Goal: Task Accomplishment & Management: Use online tool/utility

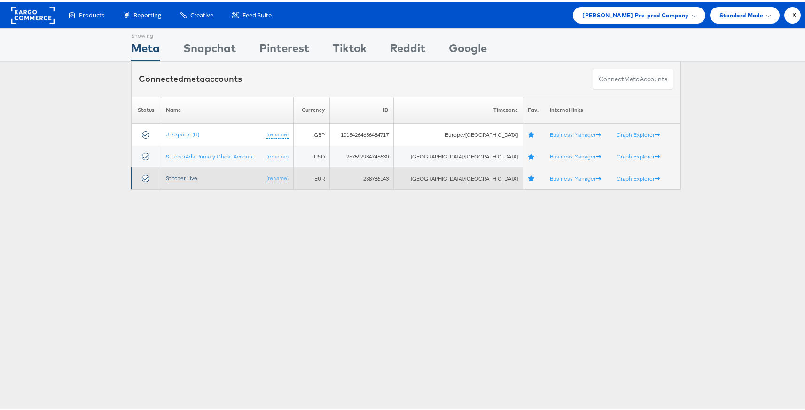
click at [179, 177] on link "Stitcher Live" at bounding box center [182, 176] width 32 height 7
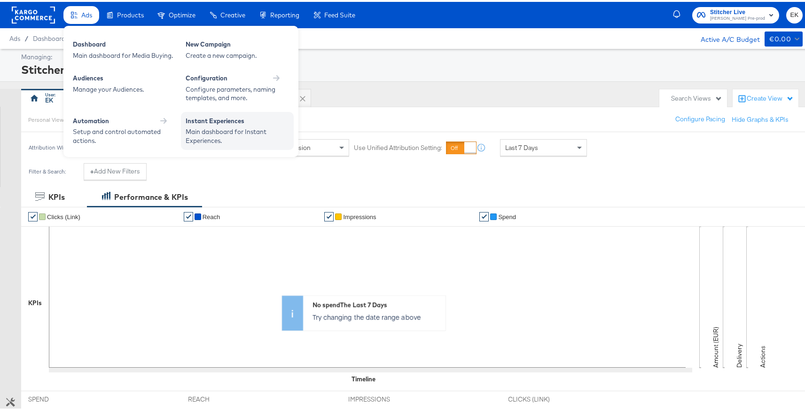
click at [218, 127] on div "Main dashboard for Instant Experiences." at bounding box center [237, 134] width 103 height 17
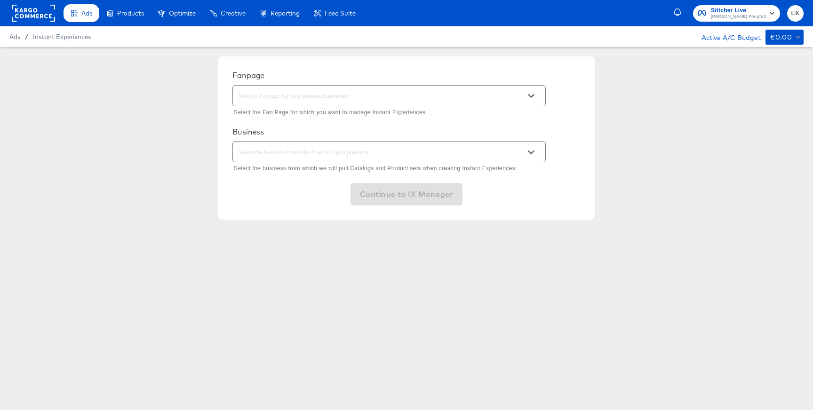
click at [531, 95] on icon "Open" at bounding box center [531, 96] width 7 height 7
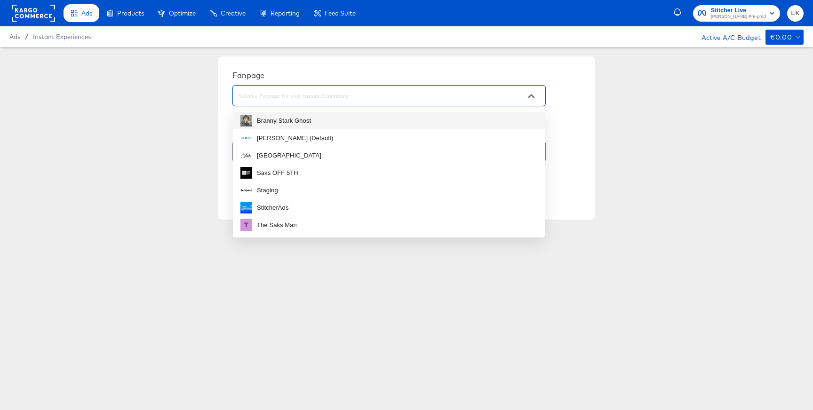
click at [279, 120] on div "Branny Stark Ghost" at bounding box center [284, 120] width 54 height 9
type input "Branny Stark Ghost"
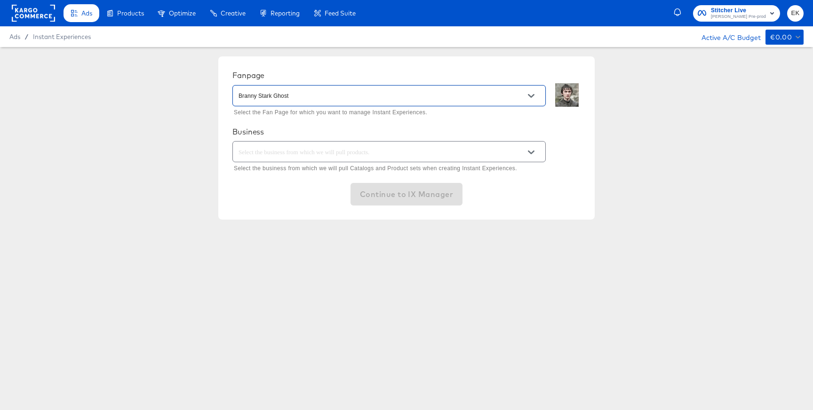
click at [529, 155] on icon "Open" at bounding box center [531, 152] width 7 height 7
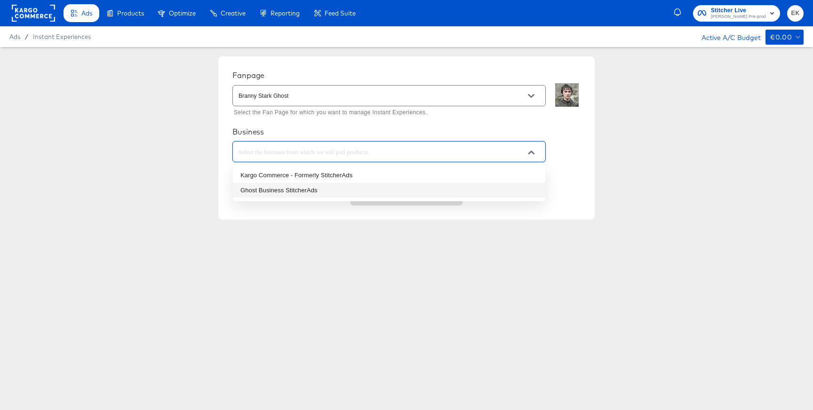
click at [266, 191] on li "Ghost Business StitcherAds" at bounding box center [389, 190] width 312 height 15
type input "Ghost Business StitcherAds"
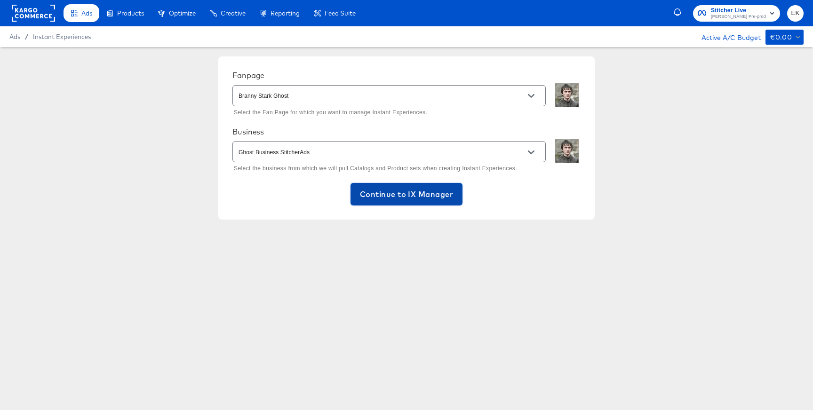
click at [401, 194] on span "Continue to IX Manager" at bounding box center [406, 194] width 93 height 13
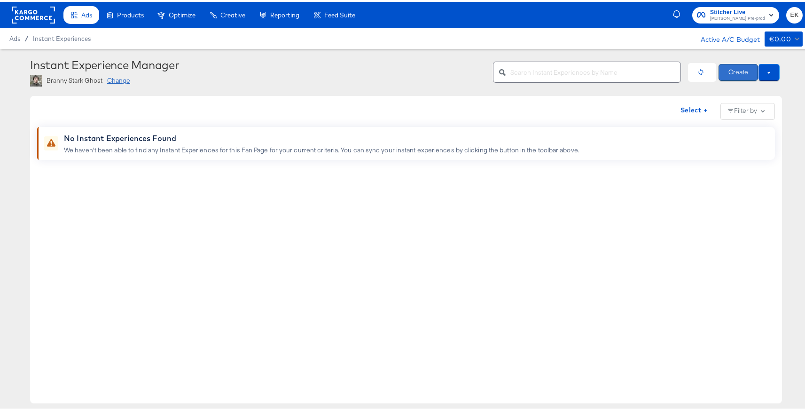
click at [734, 71] on button "Create" at bounding box center [738, 70] width 39 height 17
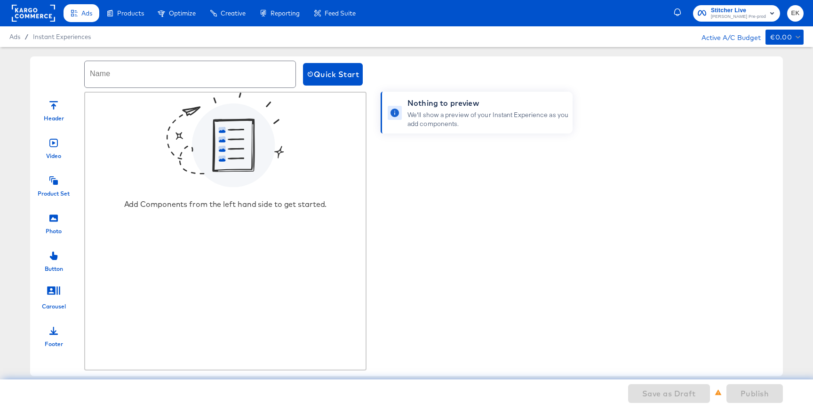
click at [54, 184] on icon at bounding box center [53, 180] width 8 height 8
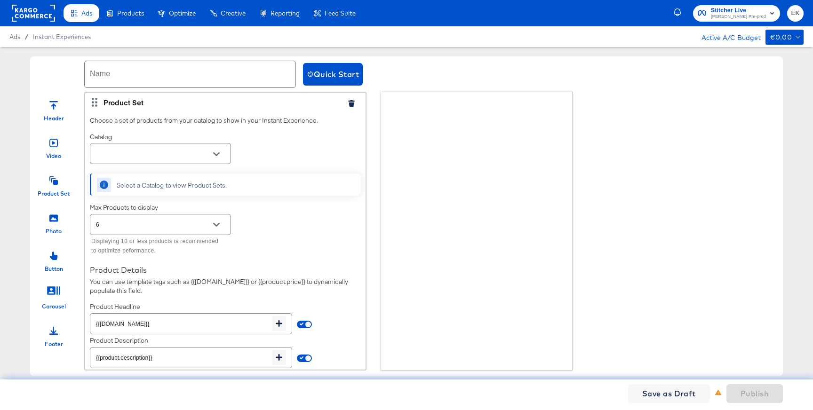
click at [216, 151] on icon "Open" at bounding box center [216, 154] width 7 height 7
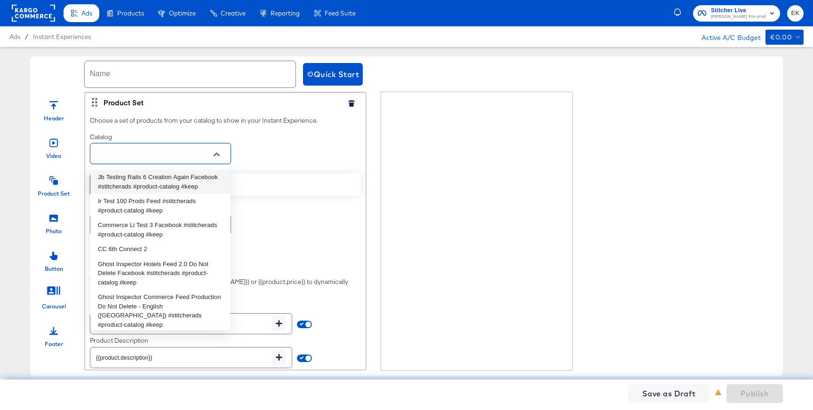
click at [150, 190] on li "Jb Testing Rails 6 Creation Again Facebook #stitcherads #product-catalog #keep" at bounding box center [160, 182] width 140 height 24
type input "Jb Testing Rails 6 Creation Again Facebook #stitcherads #product-catalog #keep"
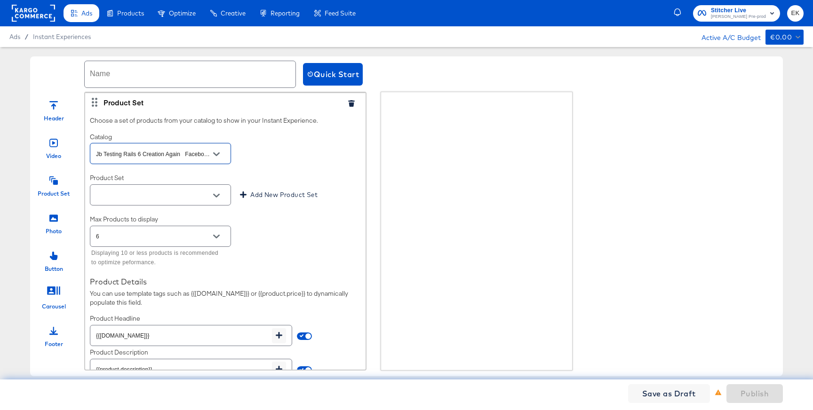
click at [224, 192] on div at bounding box center [216, 196] width 20 height 14
click at [216, 194] on icon "Open" at bounding box center [216, 195] width 7 height 7
click at [126, 215] on li "All Products" at bounding box center [160, 218] width 140 height 15
type input "All Products"
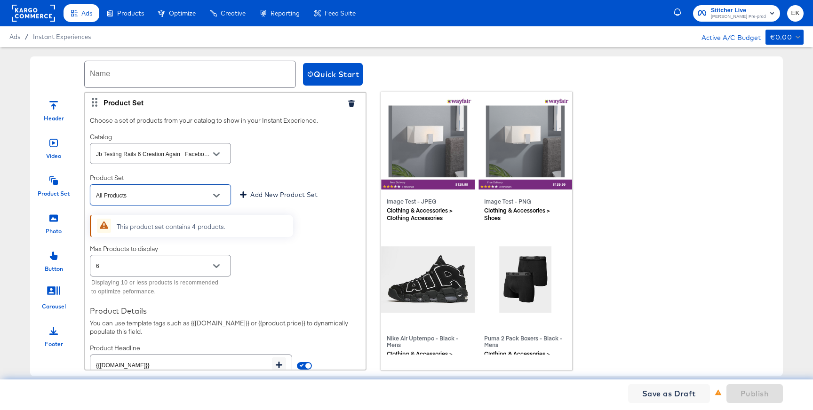
click at [214, 153] on icon "Open" at bounding box center [216, 154] width 7 height 7
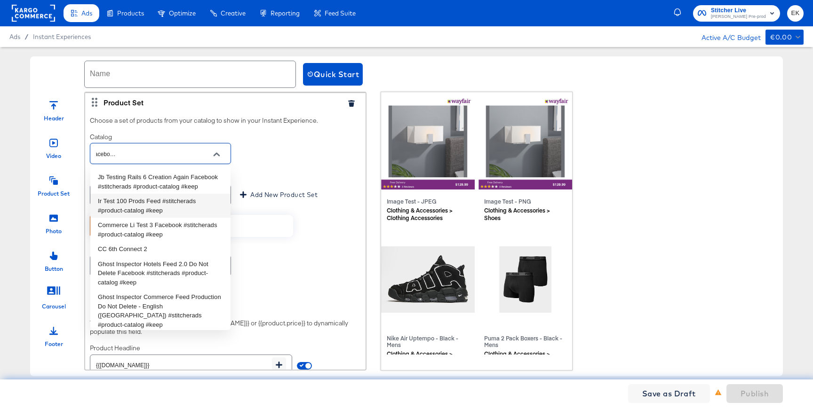
click at [158, 218] on li "Ir Test 100 Prods Feed #stitcherads #product-catalog #keep" at bounding box center [160, 206] width 140 height 24
type input "Ir Test 100 Prods Feed #stitcherads #product-catalog #keep"
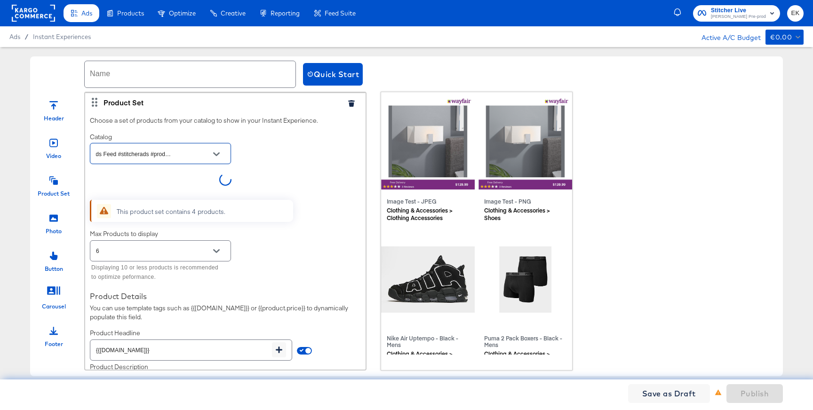
scroll to position [0, 38]
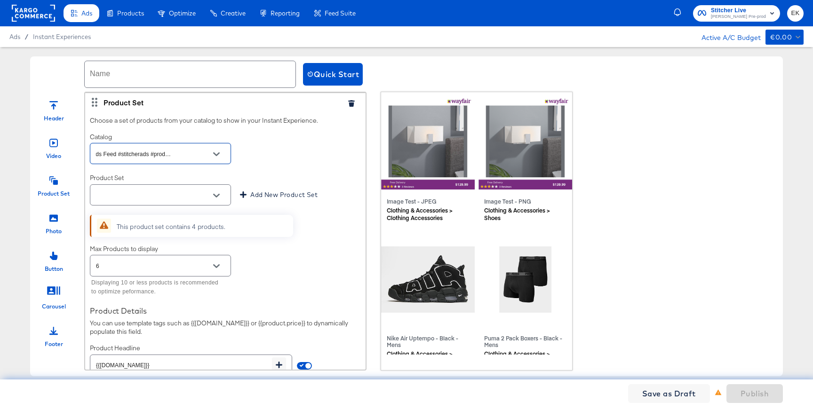
click at [214, 195] on icon "Open" at bounding box center [216, 196] width 7 height 4
click at [143, 221] on li "All Products" at bounding box center [160, 218] width 140 height 15
type input "All Products"
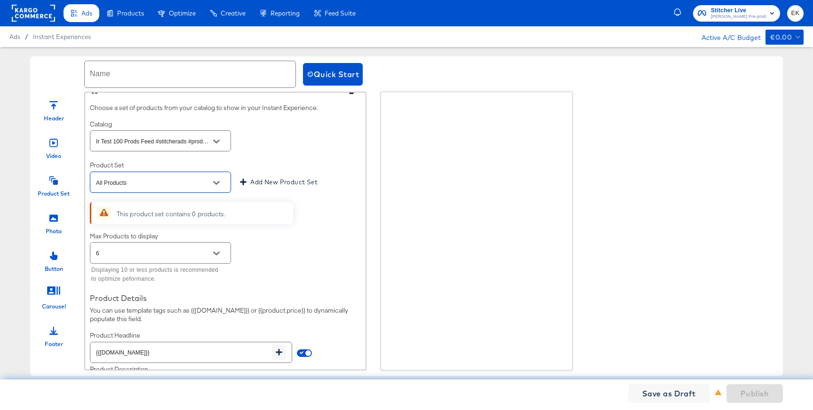
scroll to position [14, 0]
click at [215, 138] on icon "Open" at bounding box center [216, 140] width 7 height 7
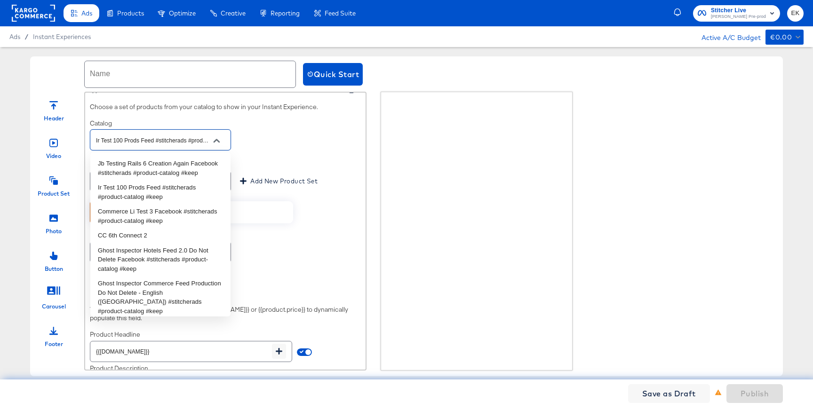
scroll to position [0, 38]
click at [140, 243] on li "CC 6th Connect 2" at bounding box center [160, 235] width 140 height 15
type input "CC 6th Connect 2"
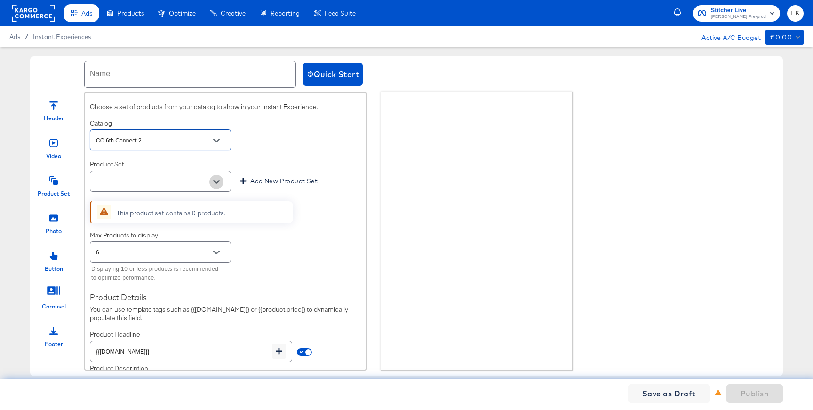
click at [218, 181] on icon "Open" at bounding box center [216, 182] width 7 height 4
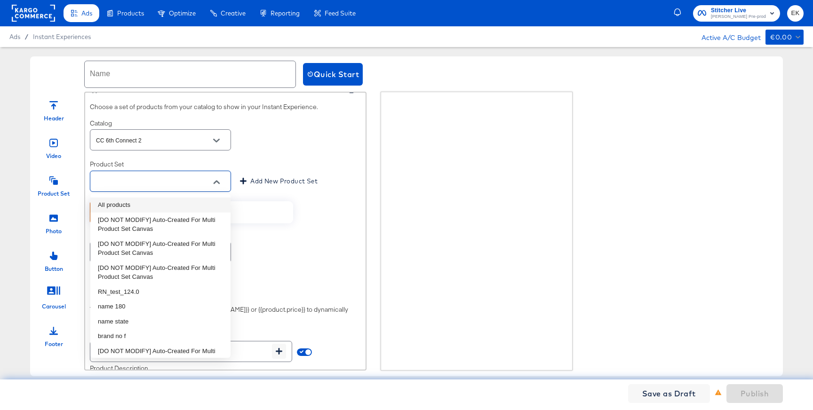
click at [149, 199] on li "All products" at bounding box center [160, 204] width 140 height 15
type input "All products"
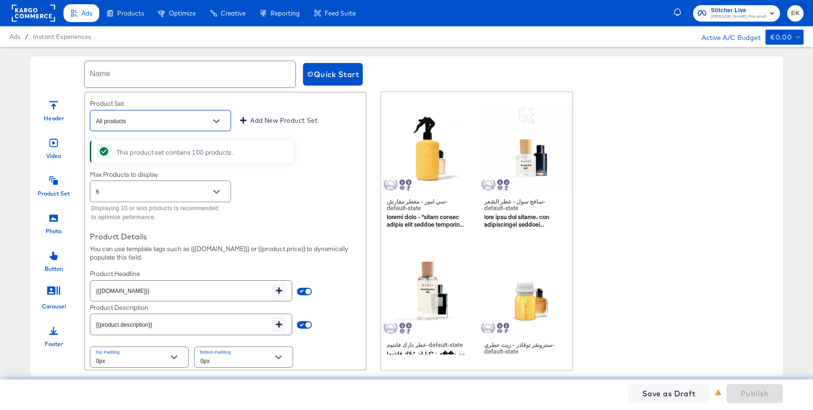
scroll to position [79, 0]
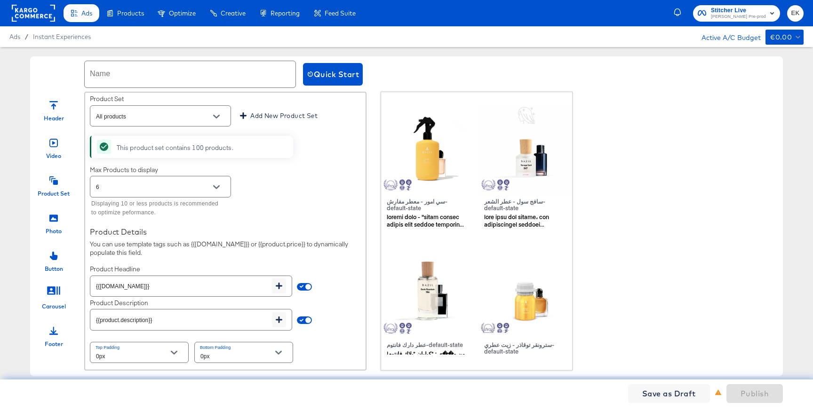
click at [63, 217] on div "Photo" at bounding box center [53, 221] width 47 height 28
click at [56, 218] on icon at bounding box center [53, 217] width 8 height 7
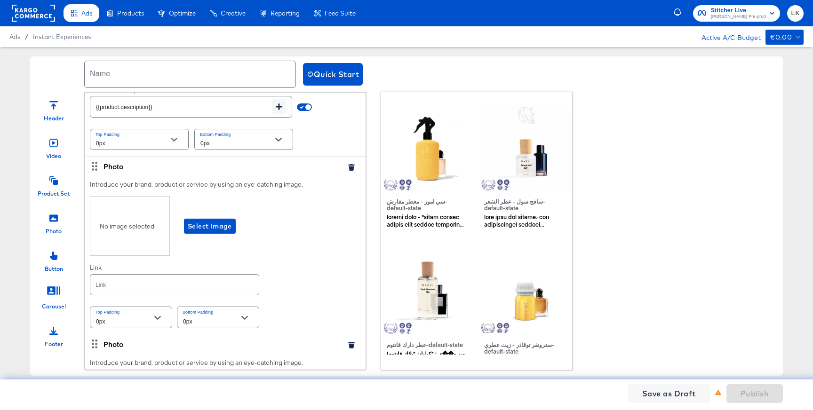
scroll to position [435, 0]
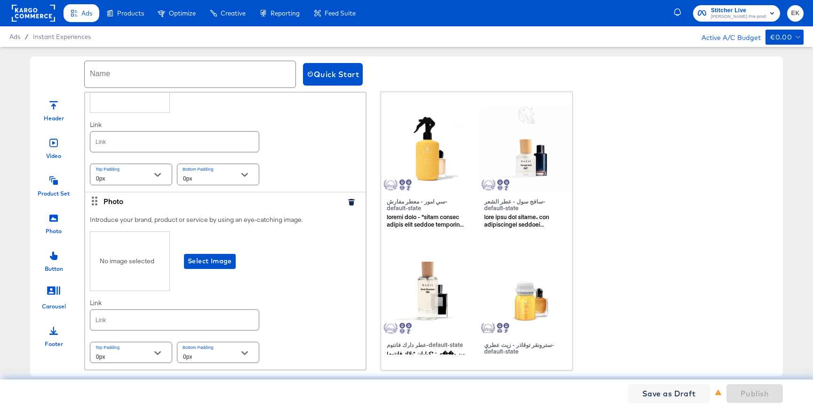
click at [348, 205] on icon "button" at bounding box center [351, 202] width 6 height 7
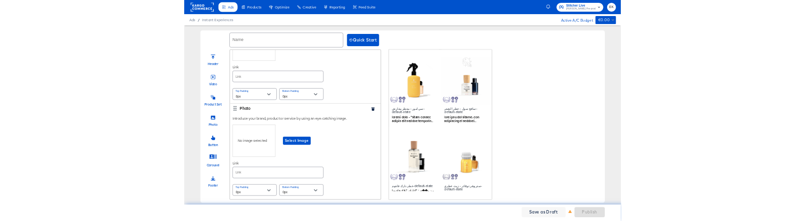
scroll to position [257, 0]
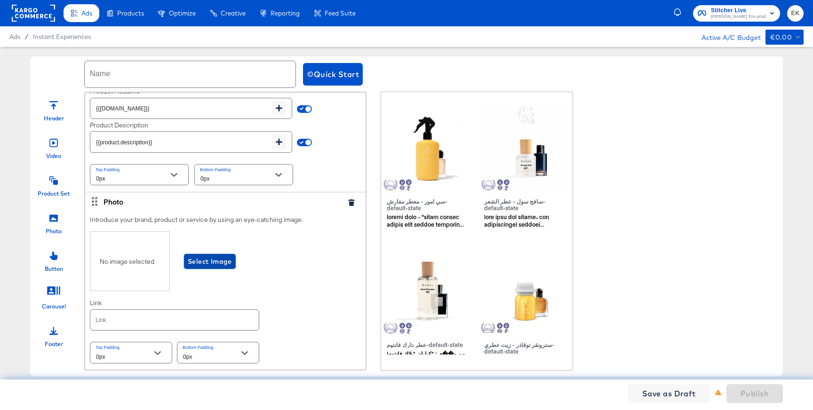
click at [203, 261] on span "Select Image" at bounding box center [210, 262] width 44 height 12
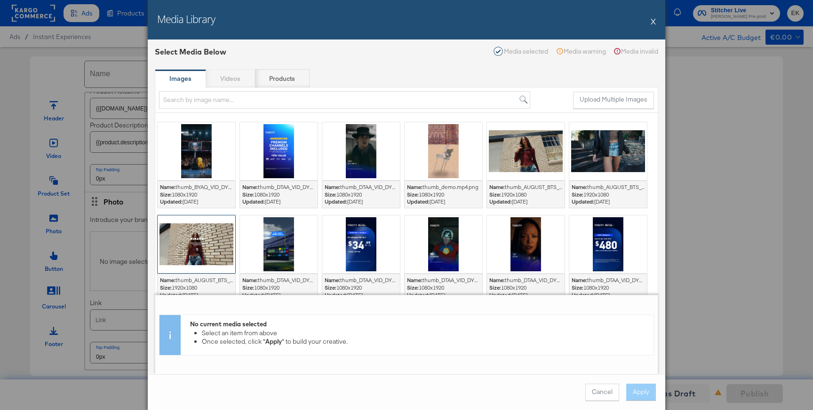
click at [220, 227] on div at bounding box center [197, 244] width 78 height 58
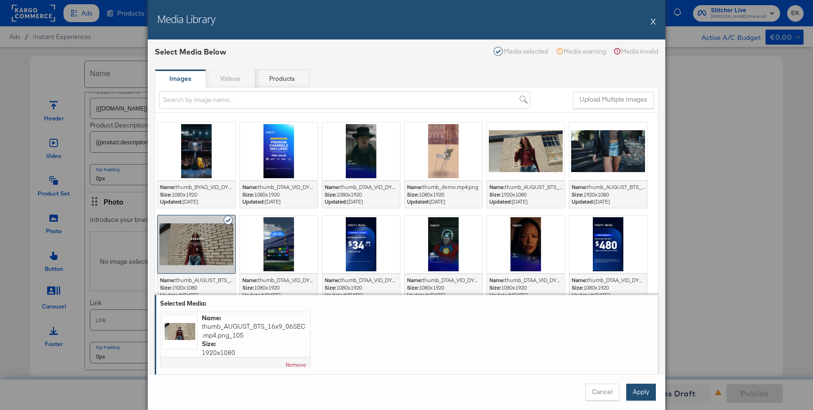
click at [644, 389] on button "Apply" at bounding box center [641, 392] width 30 height 17
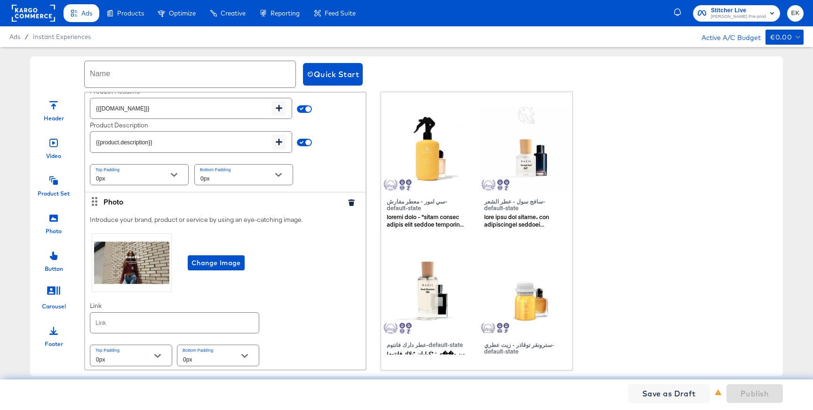
click at [111, 326] on input "text" at bounding box center [174, 323] width 168 height 20
type input "[URL][DOMAIN_NAME]"
click at [616, 178] on div "Header Video Product Set Photo Button Carousel Footer Product Set Choose a set …" at bounding box center [406, 231] width 752 height 279
click at [115, 77] on input "text" at bounding box center [190, 74] width 211 height 26
type input "IX Test EK"
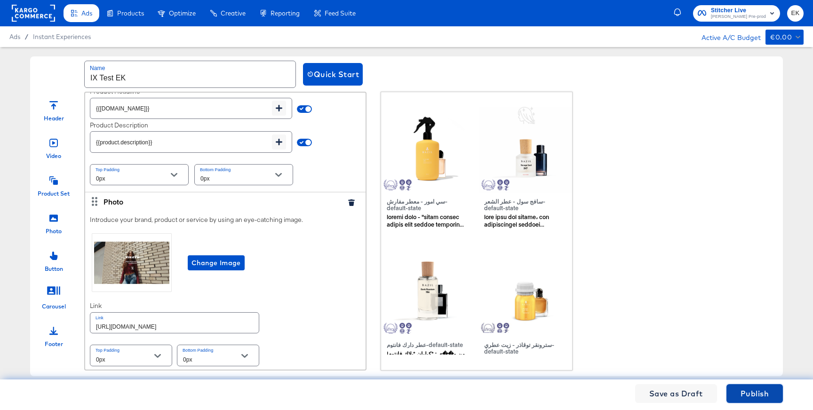
click at [753, 394] on span "Publish" at bounding box center [754, 393] width 28 height 13
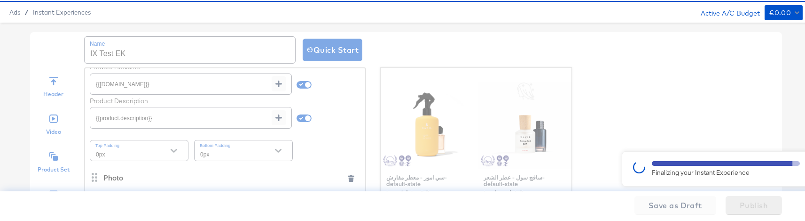
scroll to position [37, 0]
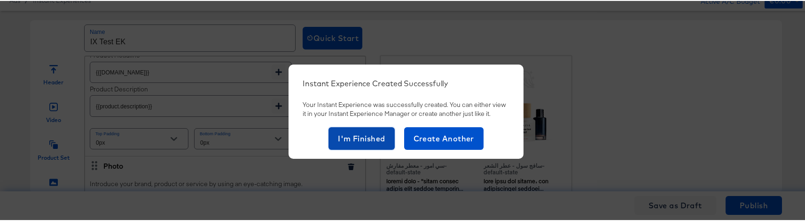
click at [359, 135] on span "I'm Finished" at bounding box center [361, 137] width 47 height 13
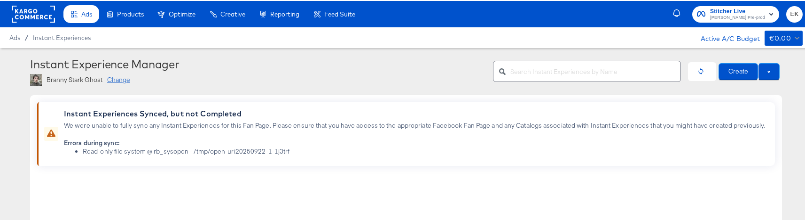
click at [114, 79] on div "Change" at bounding box center [118, 78] width 23 height 9
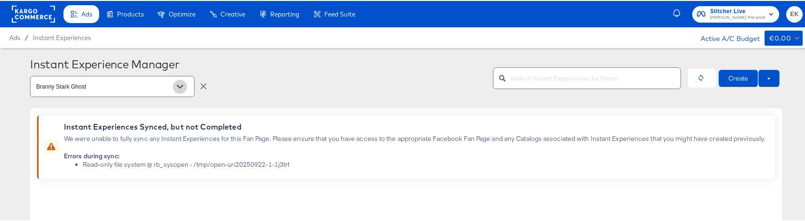
click at [178, 82] on icon "Open" at bounding box center [180, 85] width 7 height 7
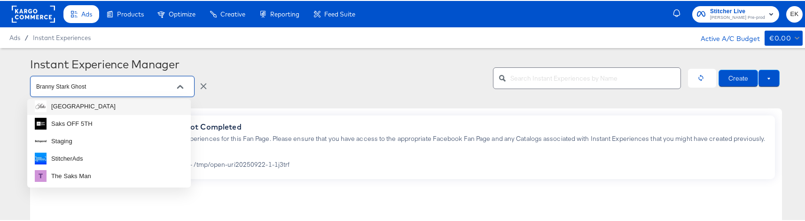
scroll to position [41, 0]
click at [84, 145] on li "Staging" at bounding box center [109, 138] width 164 height 17
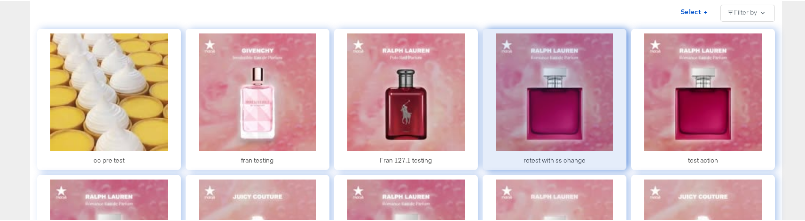
scroll to position [92, 0]
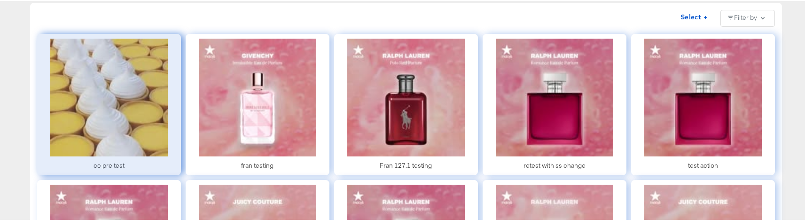
click at [136, 91] on div at bounding box center [109, 103] width 144 height 141
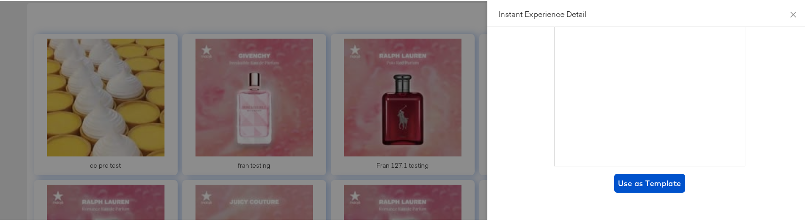
scroll to position [231, 0]
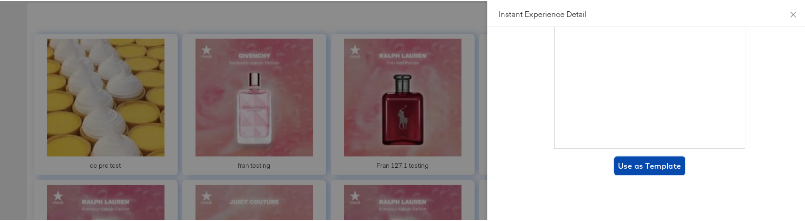
click at [634, 161] on span "Use as Template" at bounding box center [649, 164] width 63 height 13
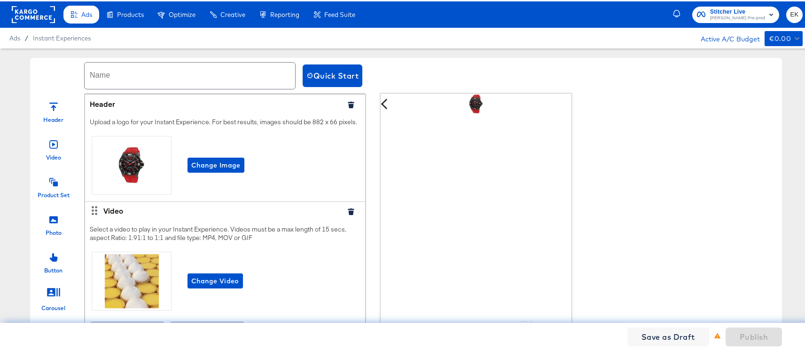
click at [348, 103] on icon "button" at bounding box center [351, 103] width 6 height 7
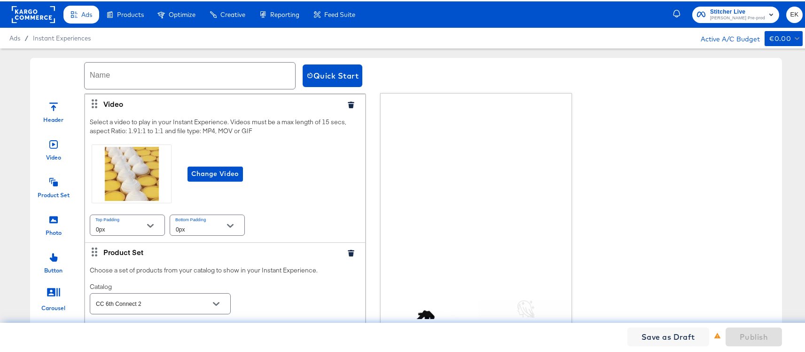
click at [348, 103] on icon "button" at bounding box center [351, 103] width 6 height 7
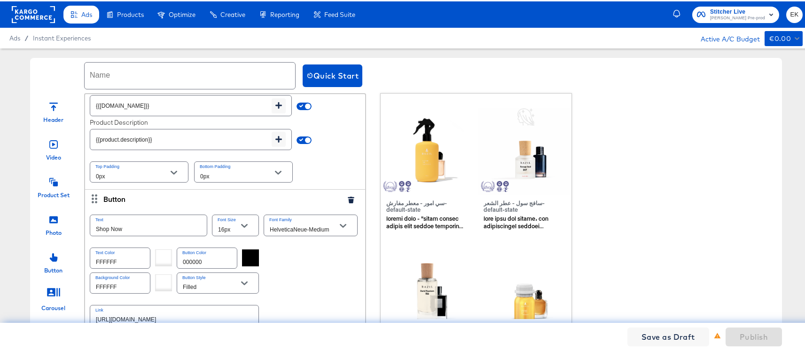
scroll to position [250, 0]
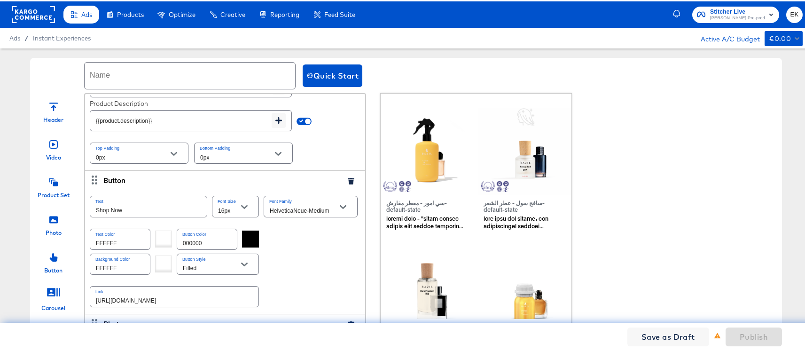
click at [348, 179] on icon "button" at bounding box center [351, 179] width 6 height 7
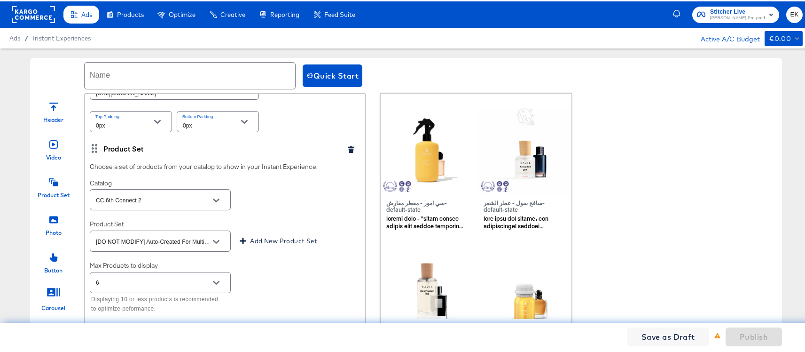
scroll to position [463, 0]
click at [348, 146] on icon "button" at bounding box center [351, 147] width 7 height 7
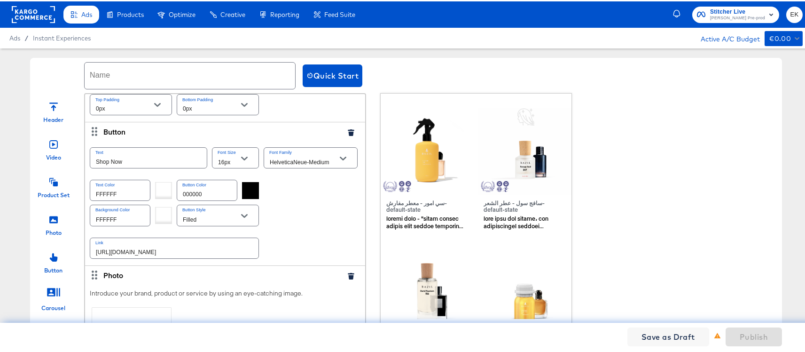
scroll to position [481, 0]
click at [348, 133] on icon "button" at bounding box center [351, 130] width 6 height 7
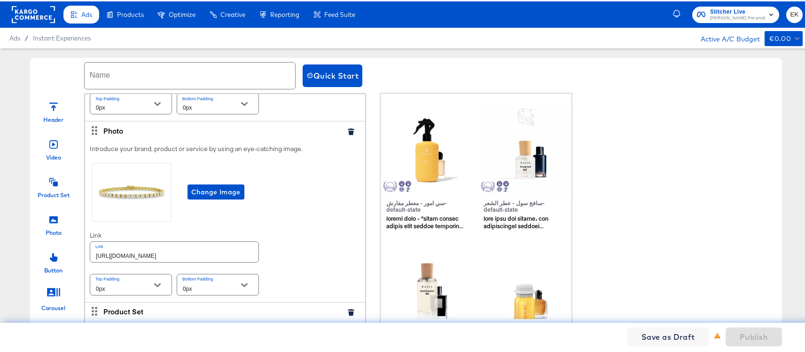
click at [348, 133] on icon "button" at bounding box center [351, 130] width 6 height 7
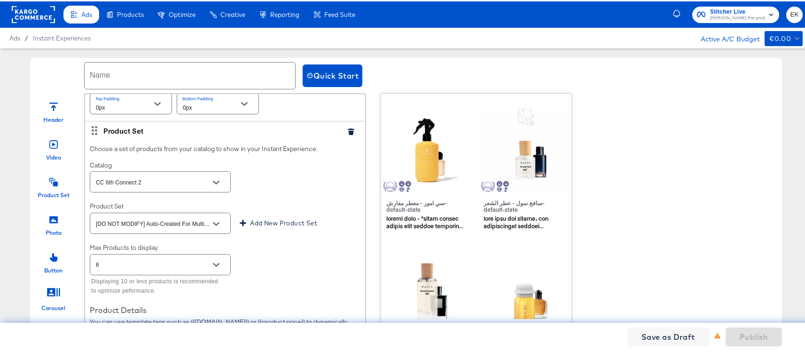
click at [348, 132] on icon "button" at bounding box center [351, 130] width 6 height 7
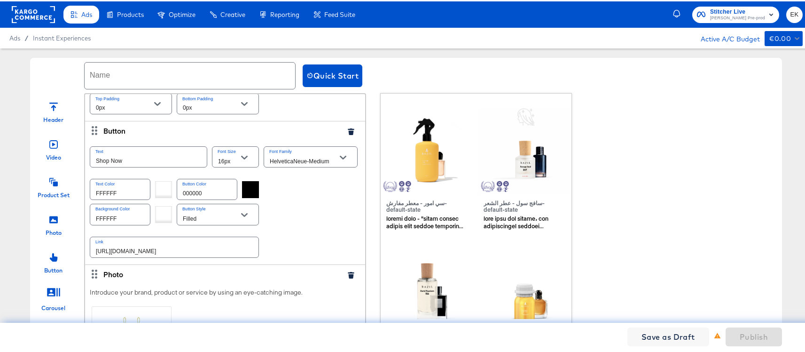
click at [348, 132] on icon "button" at bounding box center [351, 130] width 6 height 7
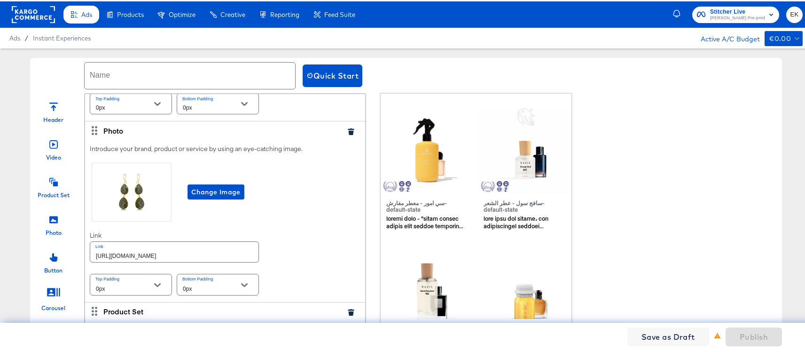
click at [348, 132] on icon "button" at bounding box center [351, 130] width 6 height 7
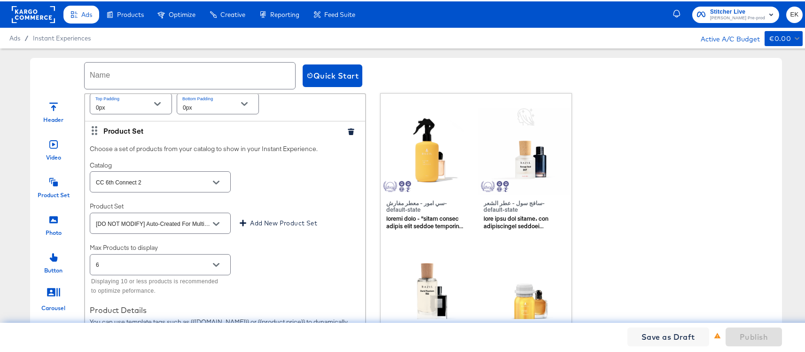
click at [348, 132] on icon "button" at bounding box center [351, 130] width 6 height 7
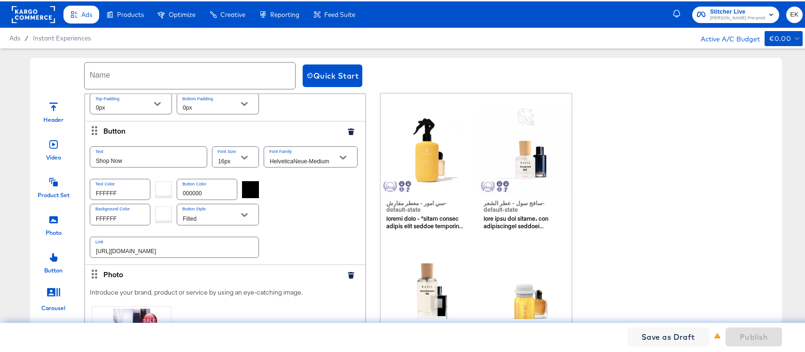
click at [348, 132] on icon "button" at bounding box center [351, 130] width 6 height 7
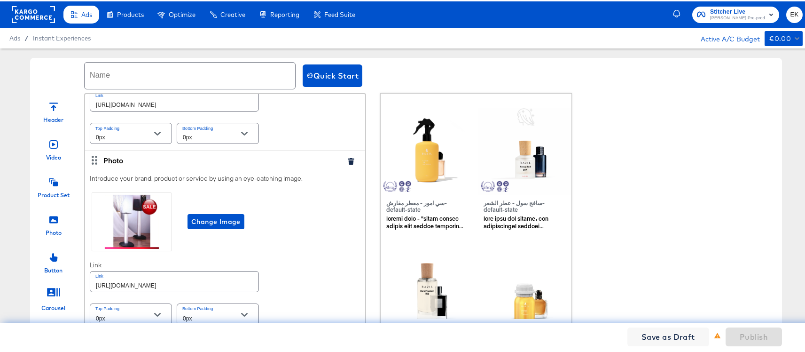
scroll to position [451, 0]
click at [348, 161] on icon "button" at bounding box center [351, 160] width 6 height 7
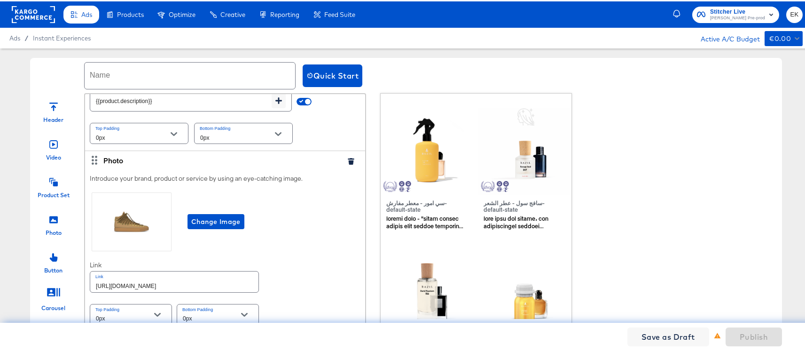
click at [348, 161] on icon "button" at bounding box center [351, 160] width 6 height 7
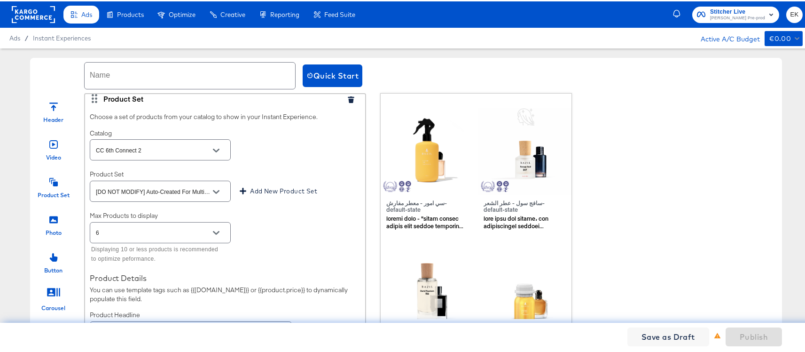
scroll to position [0, 0]
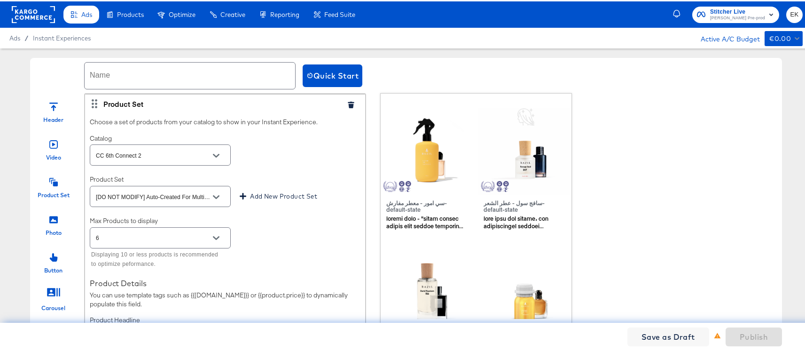
click at [51, 224] on div at bounding box center [53, 217] width 8 height 20
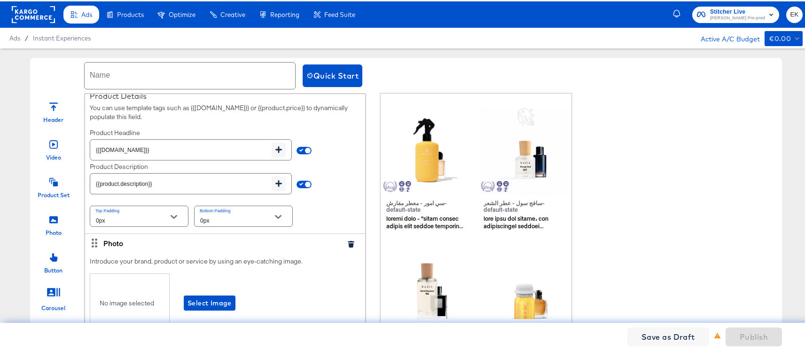
scroll to position [267, 0]
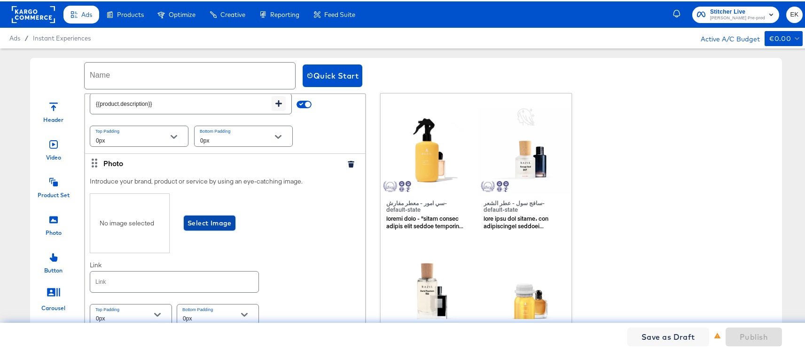
click at [207, 227] on span "Select Image" at bounding box center [210, 222] width 44 height 12
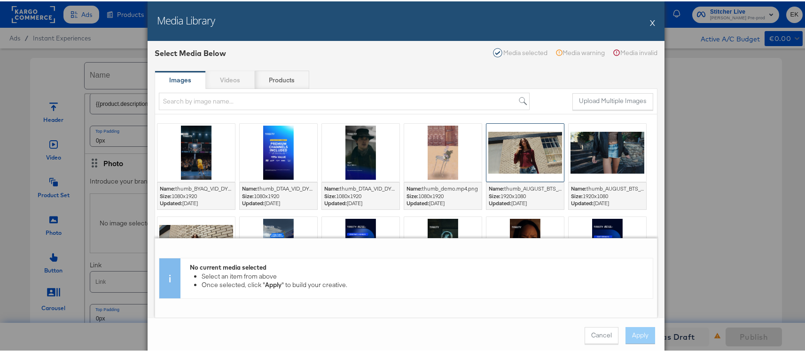
click at [532, 150] on div at bounding box center [526, 151] width 78 height 58
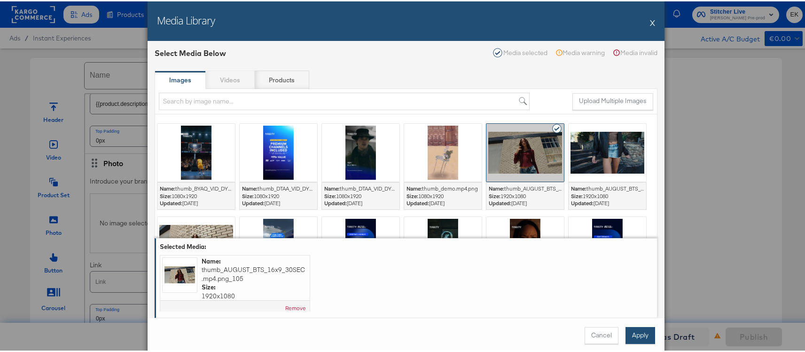
click at [638, 339] on button "Apply" at bounding box center [641, 333] width 30 height 17
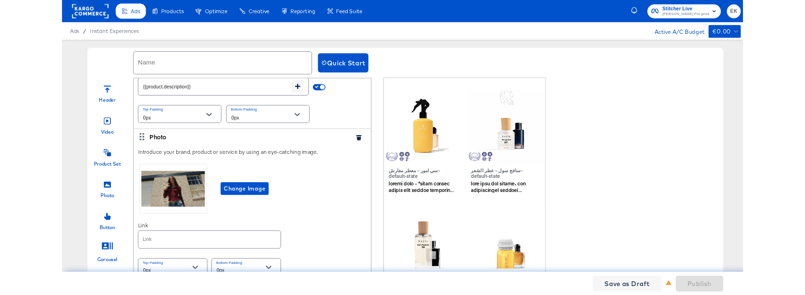
scroll to position [270, 0]
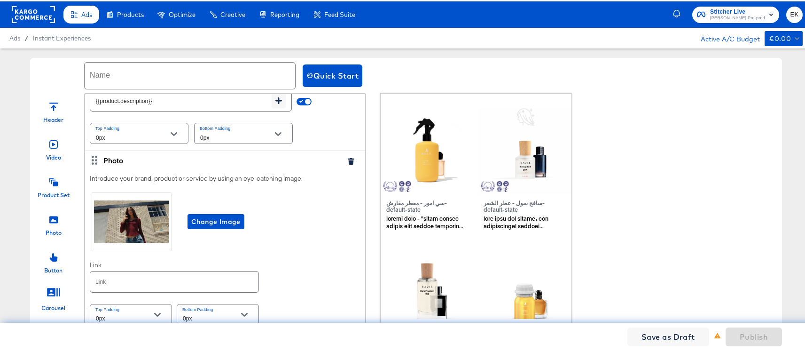
click at [102, 278] on input "text" at bounding box center [174, 280] width 168 height 20
type input "[URL][DOMAIN_NAME]"
click at [113, 77] on input "text" at bounding box center [190, 74] width 211 height 26
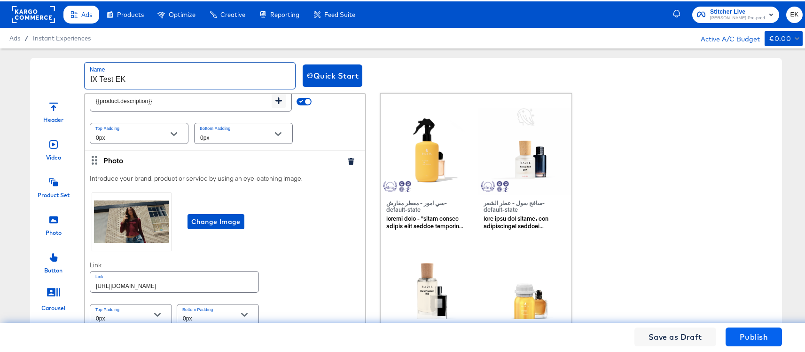
type input "IX Test EK"
click at [751, 333] on span "Publish" at bounding box center [754, 335] width 28 height 13
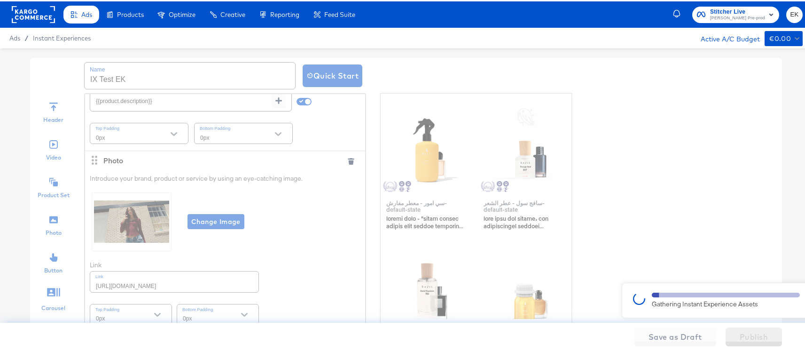
click at [641, 350] on div "Save as Draft Publish" at bounding box center [406, 336] width 813 height 31
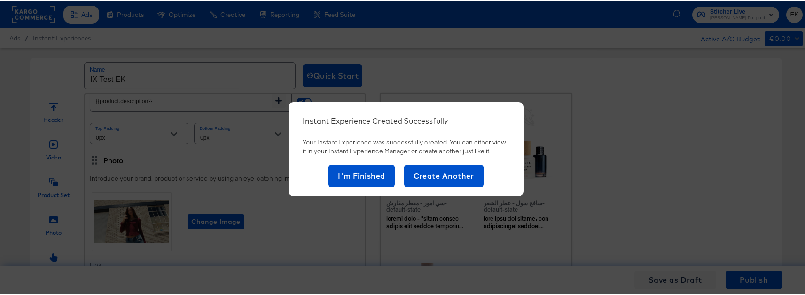
click at [356, 186] on div "Instant Experience Created Successfully Your Instant Experience was successfull…" at bounding box center [406, 148] width 235 height 94
click at [357, 179] on span "I'm Finished" at bounding box center [361, 174] width 47 height 13
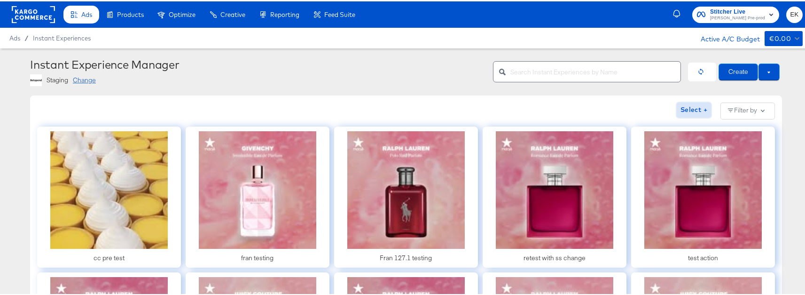
click at [701, 109] on span "Select +" at bounding box center [694, 109] width 27 height 12
click at [639, 110] on div "Exit" at bounding box center [645, 109] width 14 height 12
